Goal: Transaction & Acquisition: Purchase product/service

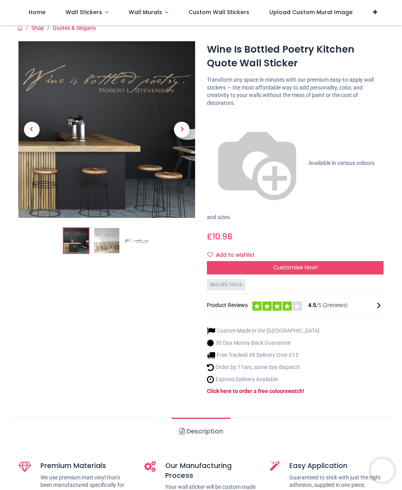
scroll to position [5, 0]
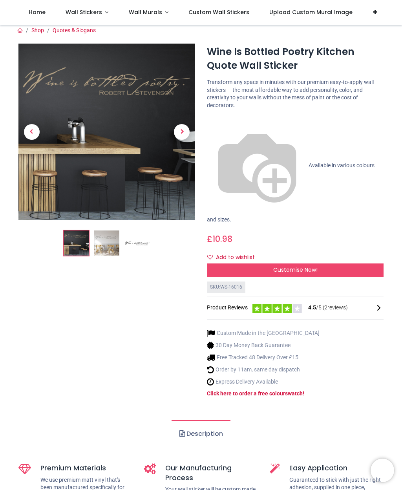
click at [184, 131] on span "Next" at bounding box center [182, 132] width 16 height 16
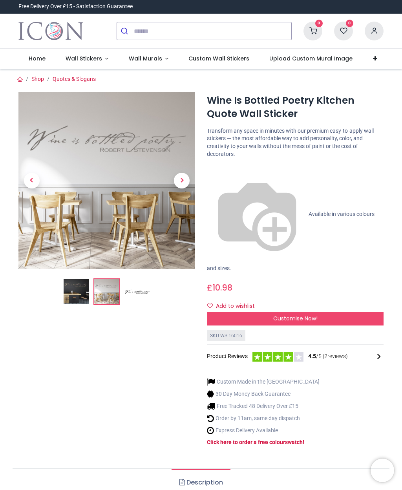
scroll to position [0, 0]
click at [310, 314] on span "Customise Now!" at bounding box center [295, 318] width 44 height 8
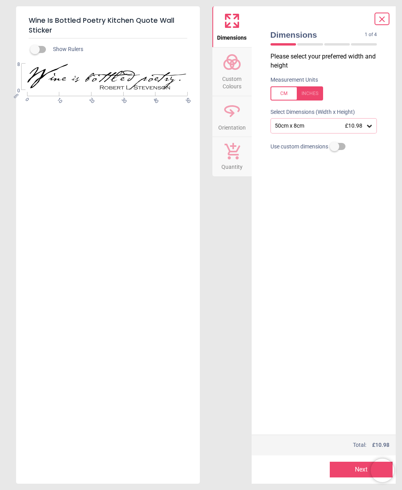
click at [348, 465] on button "Next" at bounding box center [360, 469] width 63 height 16
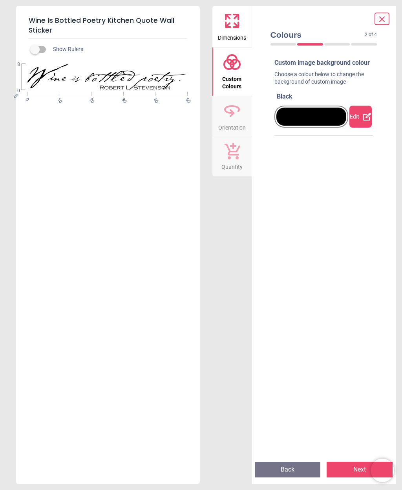
click at [322, 122] on div at bounding box center [311, 116] width 70 height 18
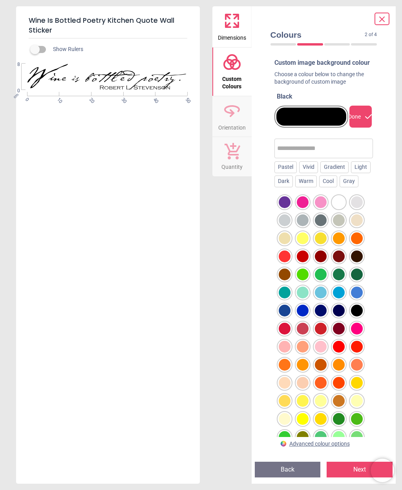
click at [317, 226] on div at bounding box center [321, 220] width 12 height 12
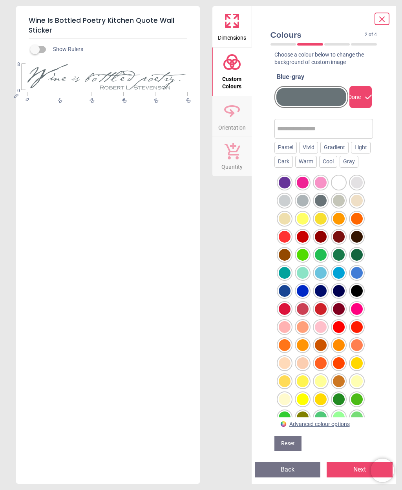
scroll to position [19, 0]
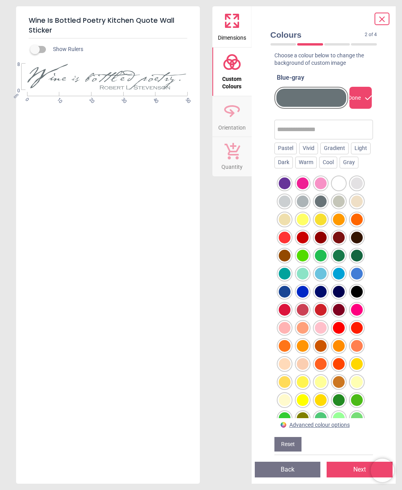
click at [302, 207] on div at bounding box center [303, 201] width 12 height 12
click at [293, 168] on div "Dark" at bounding box center [283, 163] width 18 height 12
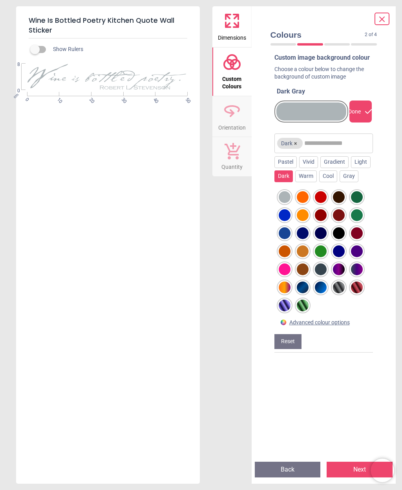
click at [317, 182] on div "Warm" at bounding box center [306, 176] width 22 height 12
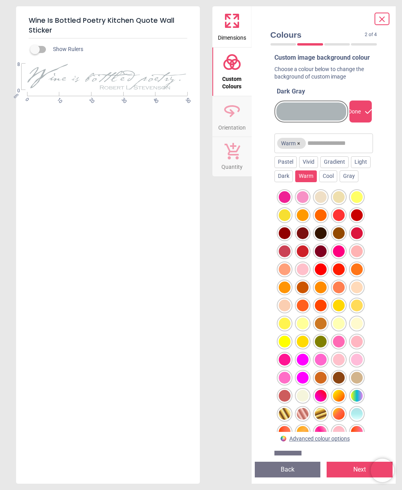
click at [337, 182] on div "Cool" at bounding box center [328, 176] width 18 height 12
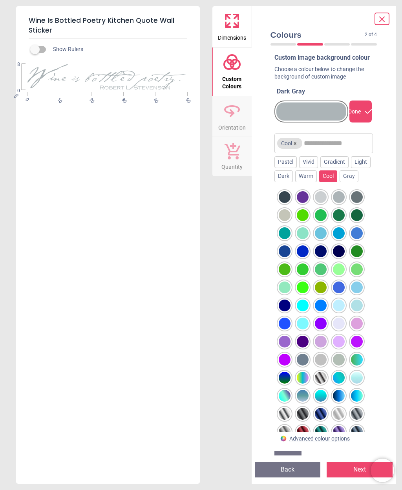
click at [285, 221] on div at bounding box center [284, 215] width 12 height 12
click at [310, 168] on div "Vivid" at bounding box center [308, 162] width 19 height 12
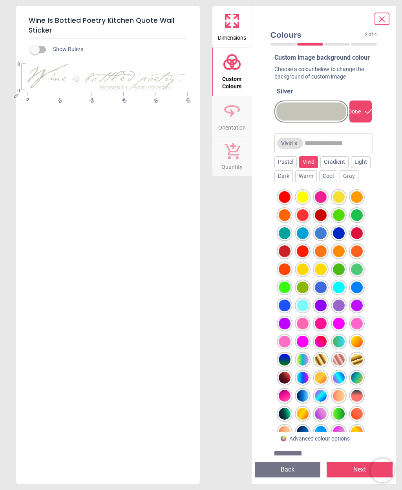
click at [287, 168] on div "Pastel" at bounding box center [285, 162] width 22 height 12
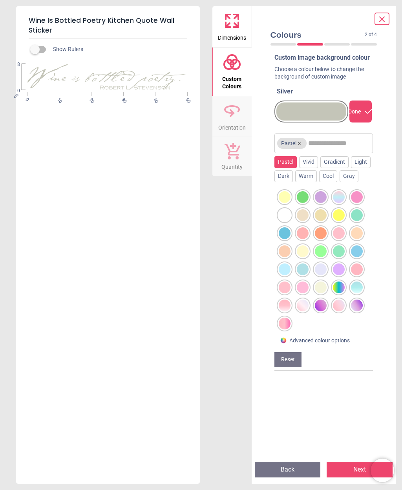
click at [338, 168] on div "Gradient" at bounding box center [334, 162] width 28 height 12
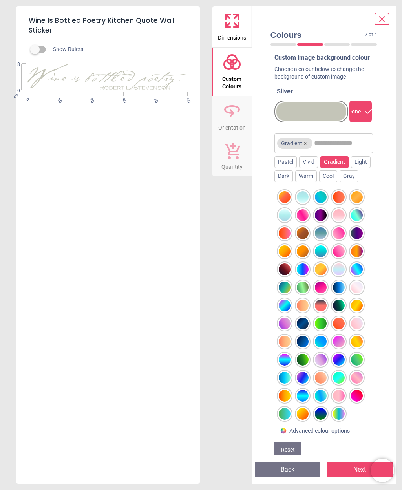
click at [351, 168] on div "Light" at bounding box center [361, 162] width 20 height 12
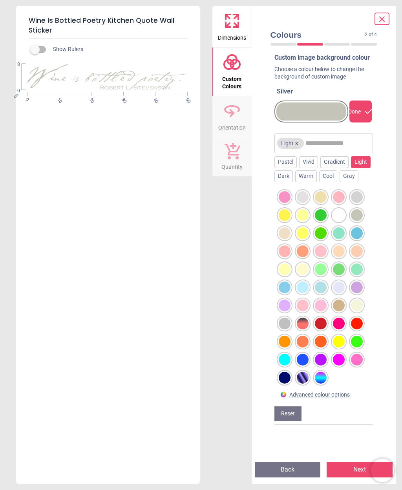
click at [293, 182] on div "Dark" at bounding box center [283, 176] width 18 height 12
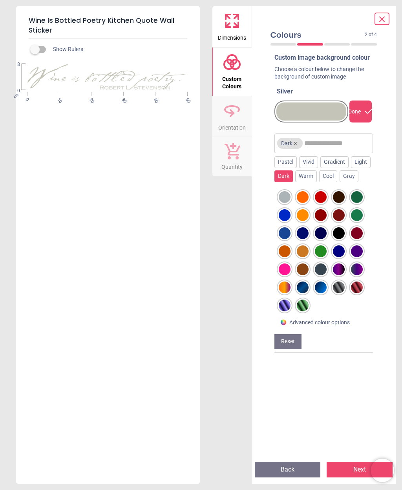
click at [317, 182] on div "Warm" at bounding box center [306, 176] width 22 height 12
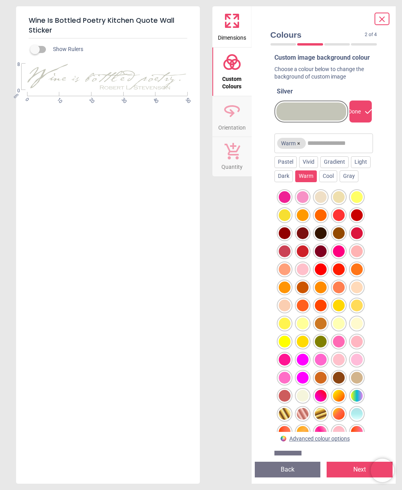
click at [337, 182] on div "Cool" at bounding box center [328, 176] width 18 height 12
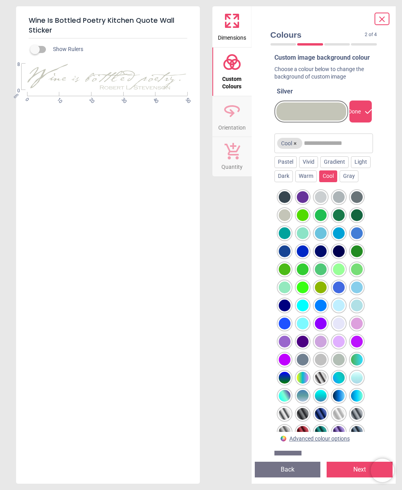
click at [339, 182] on div "Gray" at bounding box center [348, 176] width 19 height 12
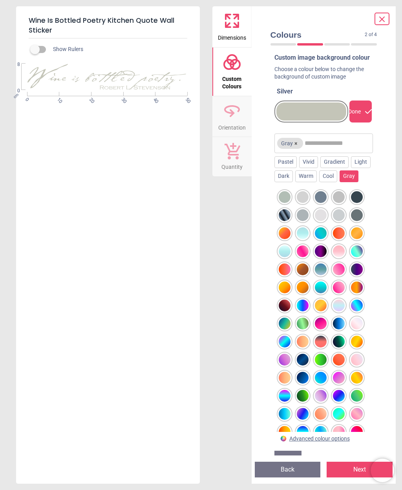
click at [357, 239] on div at bounding box center [357, 233] width 12 height 12
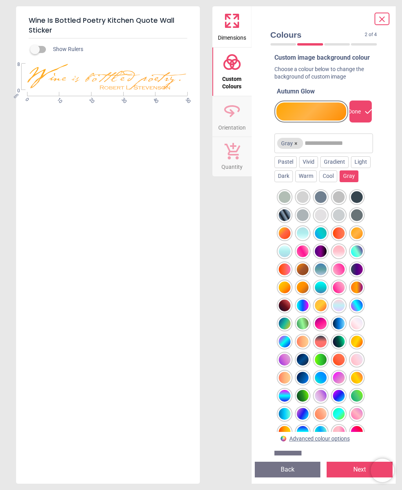
click at [289, 383] on div at bounding box center [284, 377] width 12 height 12
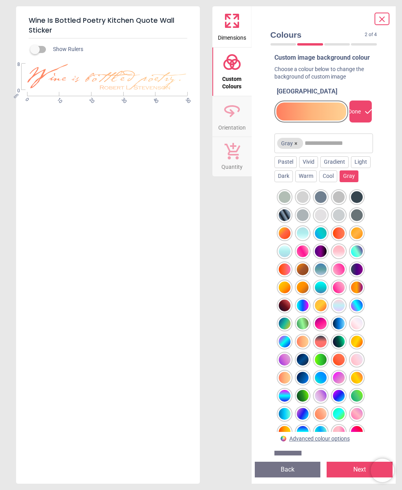
click at [337, 182] on div "Cool" at bounding box center [328, 176] width 18 height 12
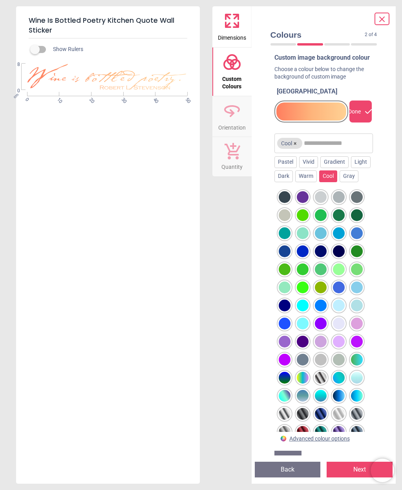
click at [317, 182] on div "Warm" at bounding box center [306, 176] width 22 height 12
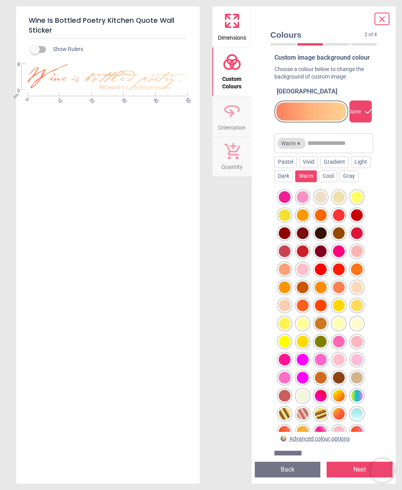
click at [293, 182] on div "Dark" at bounding box center [283, 176] width 18 height 12
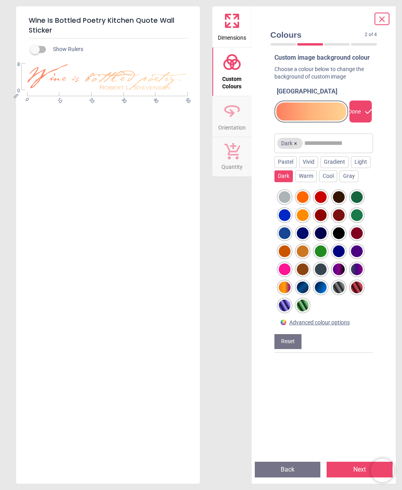
click at [351, 168] on div "Light" at bounding box center [361, 162] width 20 height 12
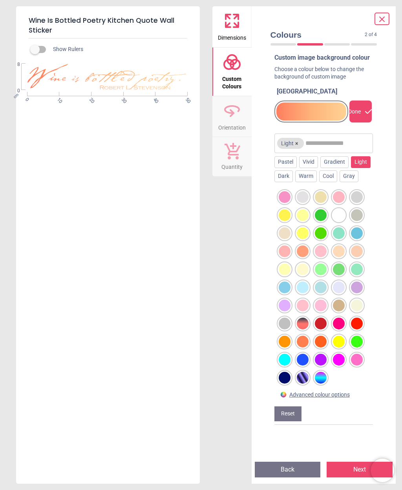
click at [287, 239] on div at bounding box center [284, 233] width 12 height 12
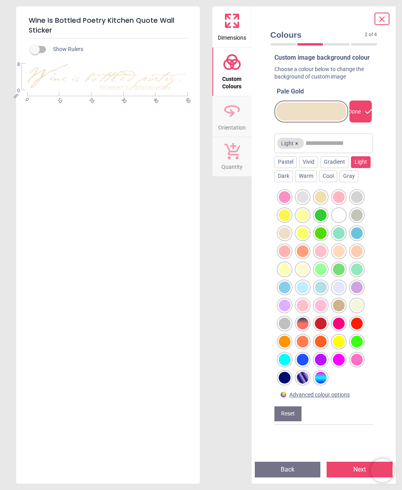
click at [308, 168] on div "Vivid" at bounding box center [308, 162] width 19 height 12
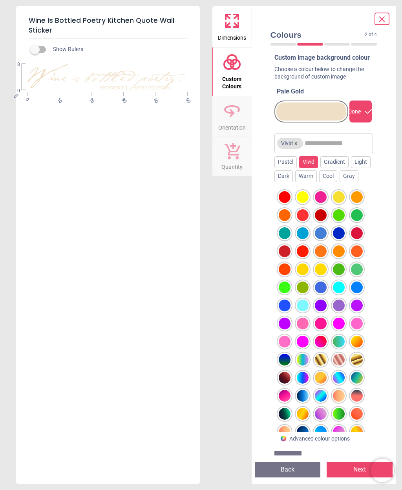
click at [340, 168] on div "Gradient" at bounding box center [334, 162] width 28 height 12
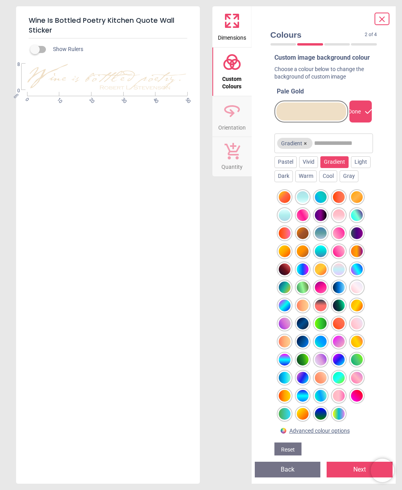
click at [337, 182] on div "Cool" at bounding box center [328, 176] width 18 height 12
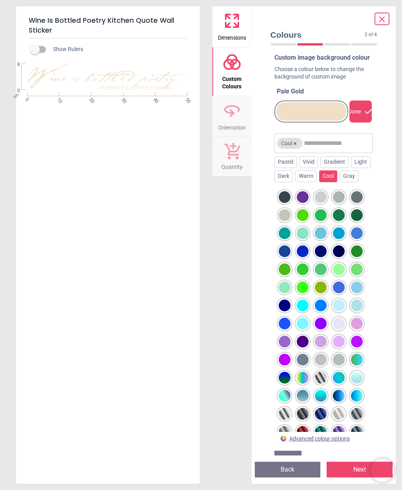
click at [317, 182] on div "Warm" at bounding box center [306, 176] width 22 height 12
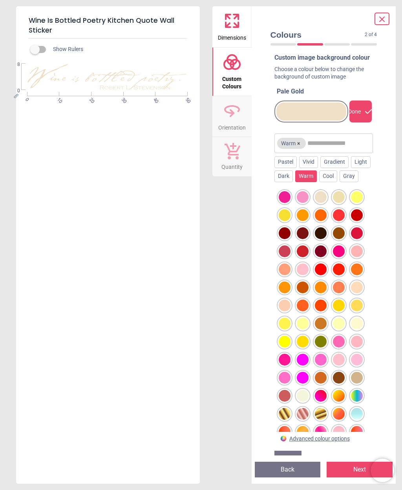
click at [293, 182] on div "Dark" at bounding box center [283, 176] width 18 height 12
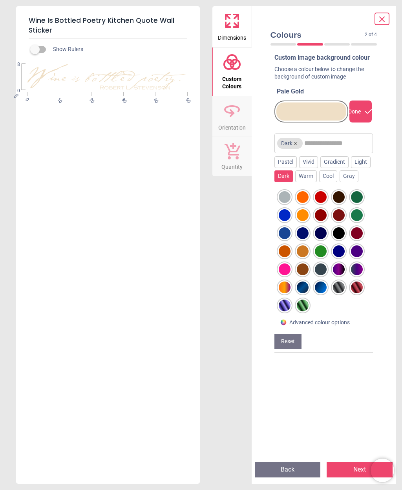
click at [351, 168] on div "Light" at bounding box center [361, 162] width 20 height 12
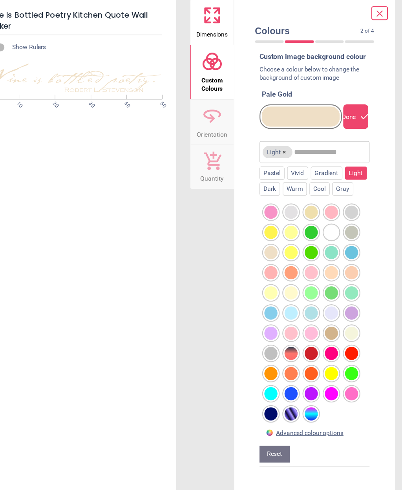
click at [315, 203] on div at bounding box center [321, 197] width 12 height 12
click at [274, 177] on div "Dark" at bounding box center [283, 176] width 18 height 12
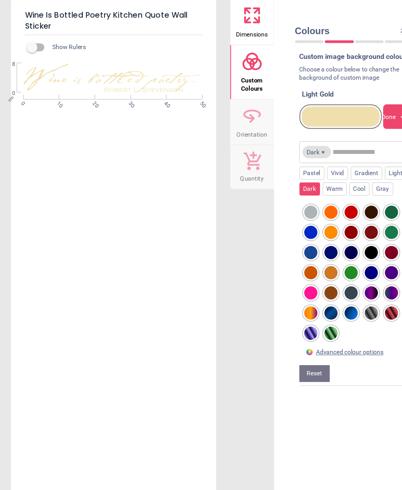
click at [297, 257] on div at bounding box center [303, 251] width 12 height 12
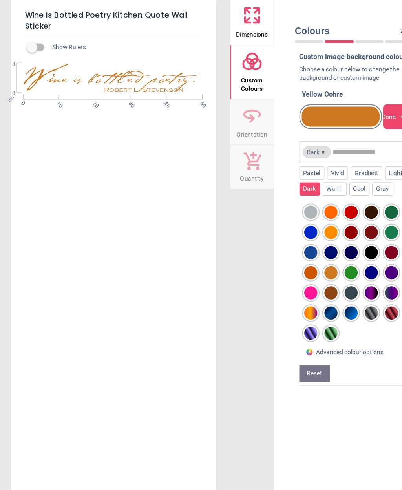
click at [280, 293] on div at bounding box center [284, 287] width 12 height 12
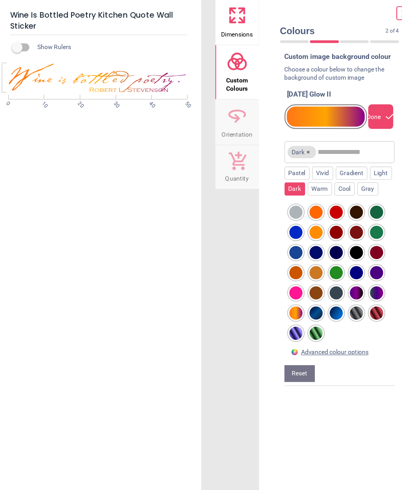
click at [339, 182] on div "Gray" at bounding box center [348, 176] width 19 height 12
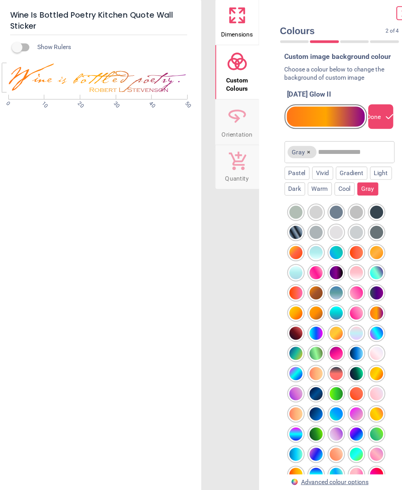
click at [278, 383] on div at bounding box center [284, 377] width 12 height 12
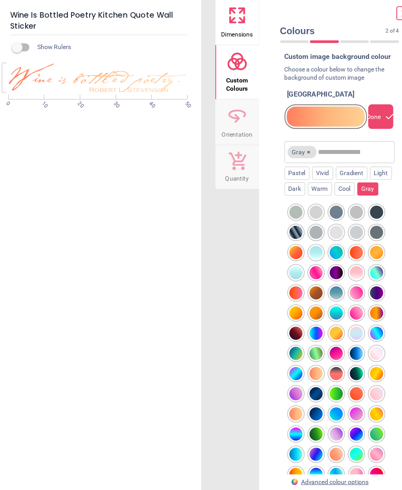
click at [297, 347] on div at bounding box center [303, 341] width 12 height 12
click at [278, 383] on div at bounding box center [284, 377] width 12 height 12
click at [278, 293] on div at bounding box center [284, 287] width 12 height 12
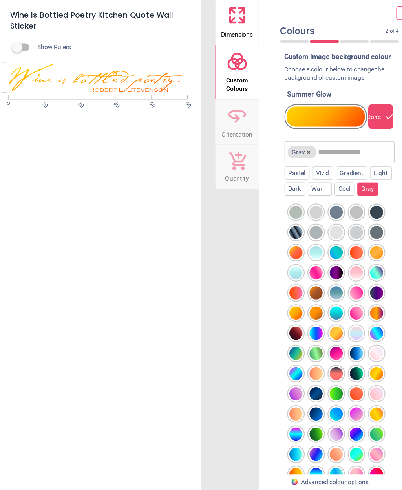
click at [297, 221] on div at bounding box center [303, 215] width 12 height 12
